Goal: Check status: Check status

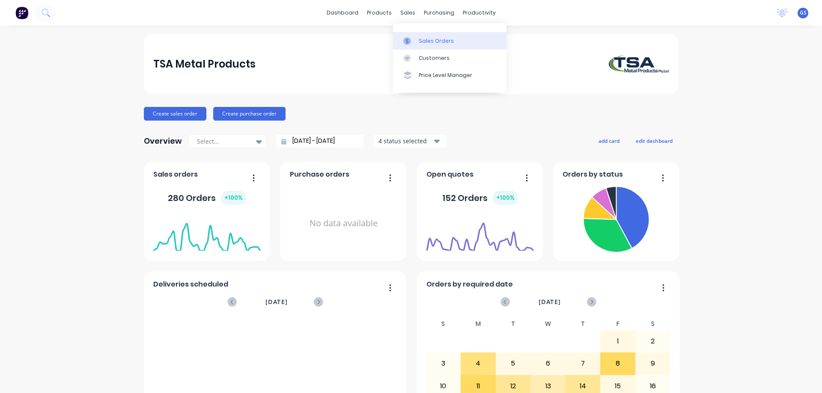
click at [423, 36] on link "Sales Orders" at bounding box center [449, 40] width 113 height 17
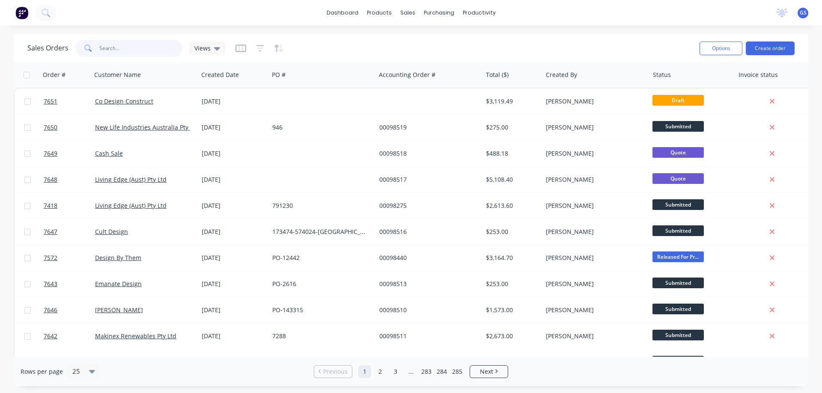
click at [117, 51] on input "text" at bounding box center [140, 48] width 83 height 17
type input "98501"
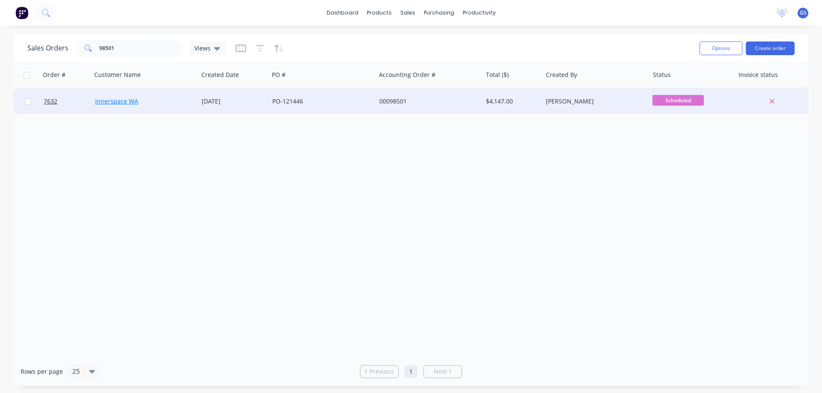
click at [119, 101] on link "Innerspace WA" at bounding box center [116, 101] width 43 height 8
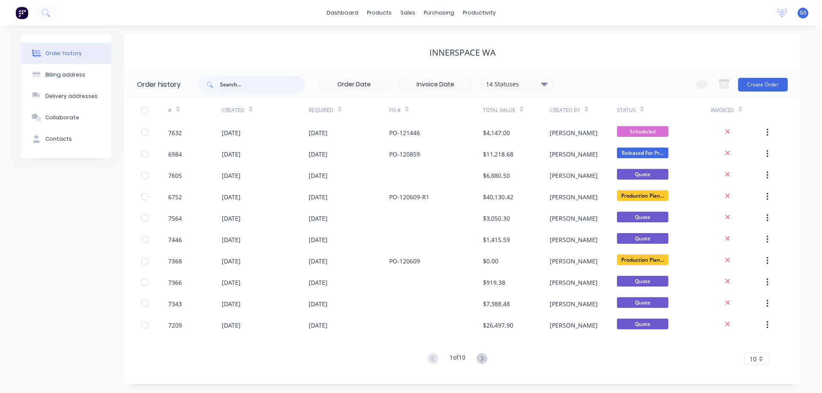
click at [229, 86] on input "text" at bounding box center [262, 84] width 85 height 17
type input "98501"
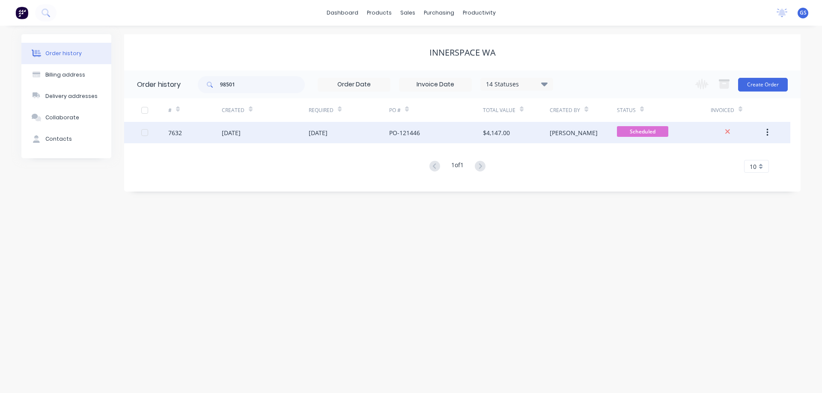
click at [241, 132] on div "[DATE]" at bounding box center [231, 132] width 19 height 9
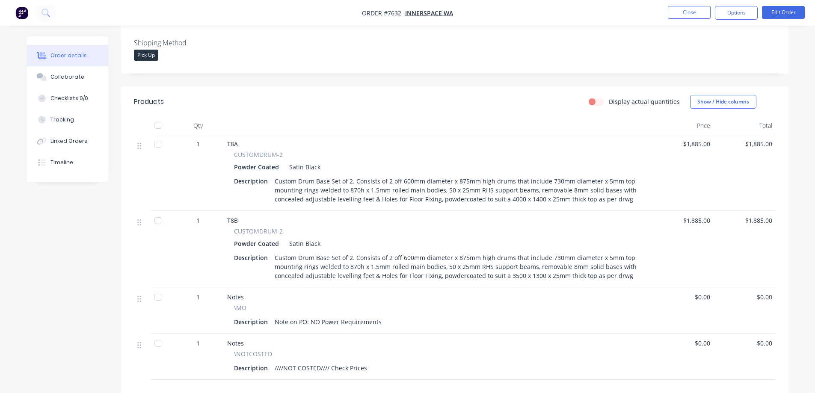
scroll to position [214, 0]
